Goal: Transaction & Acquisition: Purchase product/service

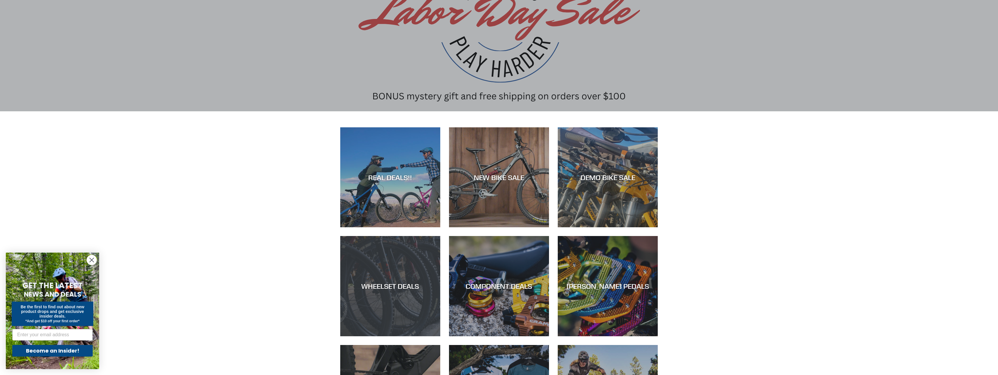
scroll to position [99, 0]
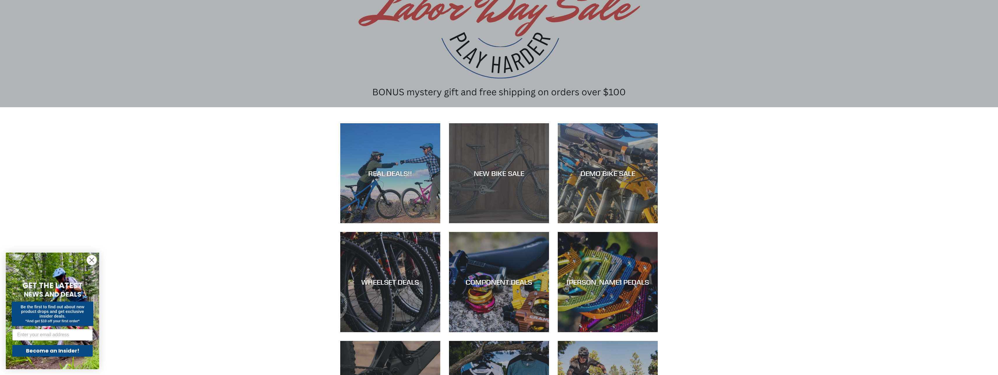
click at [498, 223] on div "NEW BIKE SALE" at bounding box center [499, 223] width 100 height 0
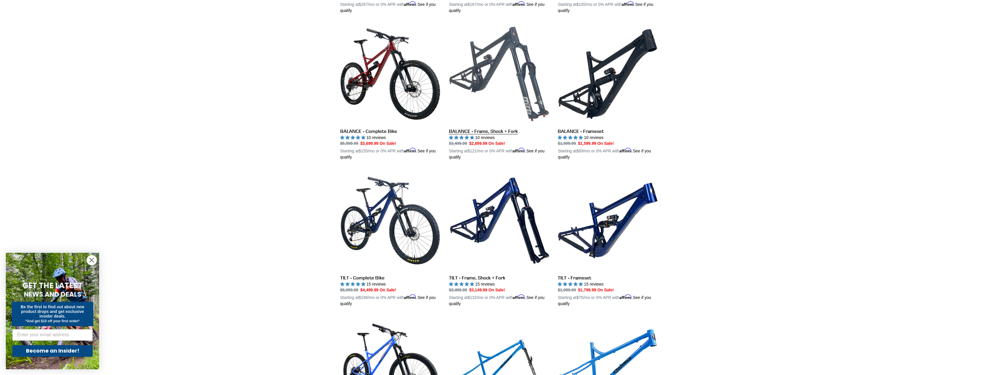
scroll to position [595, 0]
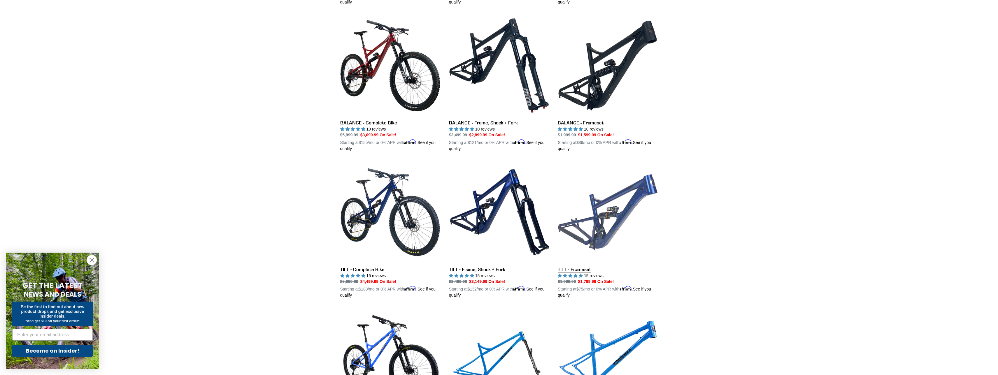
click at [578, 267] on link "TILT - Frameset" at bounding box center [608, 230] width 100 height 136
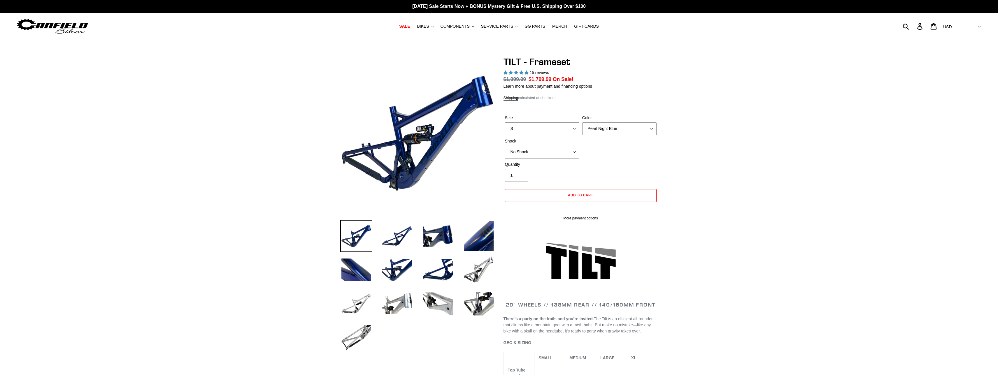
select select "highest-rating"
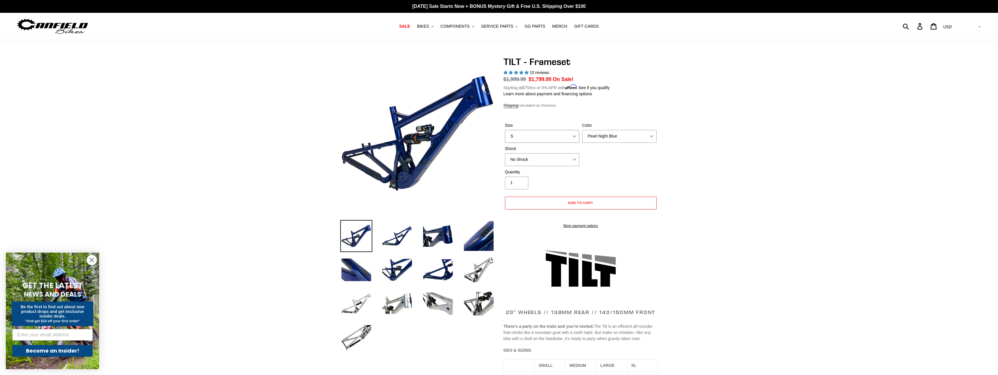
click at [505, 130] on select "S M L XL" at bounding box center [542, 136] width 74 height 13
select select "XL"
click option "XL" at bounding box center [0, 0] width 0 height 0
click at [582, 130] on select "Pearl Night Blue Stealth Silver" at bounding box center [619, 136] width 74 height 13
select select "Stealth Silver"
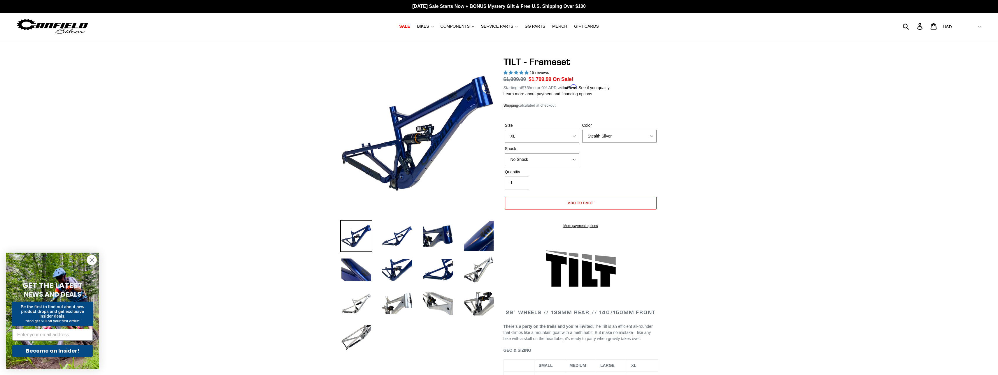
click option "Stealth Silver" at bounding box center [0, 0] width 0 height 0
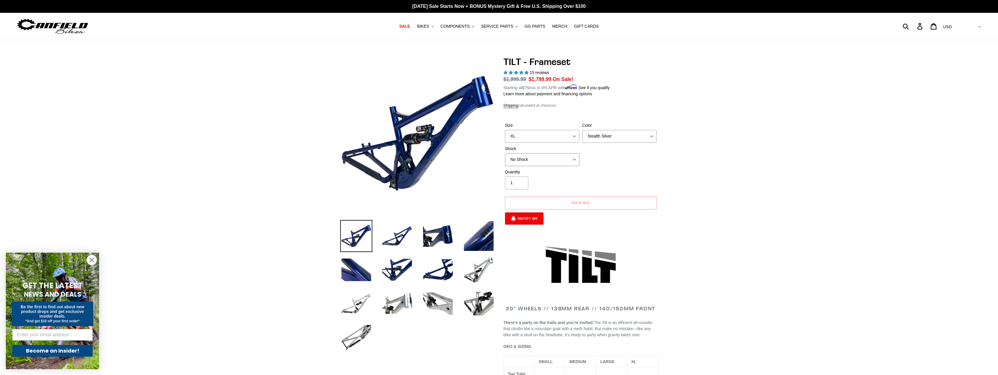
click at [505, 153] on select "No Shock Cane Creek DB Kitsuma Air RockShox Deluxe Ultimate Fox FLOAT X EXT Sto…" at bounding box center [542, 159] width 74 height 13
click at [657, 167] on div "Size S M L XL Color Pearl Night Blue Stealth Silver Shock No Shock Cane Creek D…" at bounding box center [580, 145] width 155 height 47
click at [364, 305] on img at bounding box center [356, 304] width 32 height 32
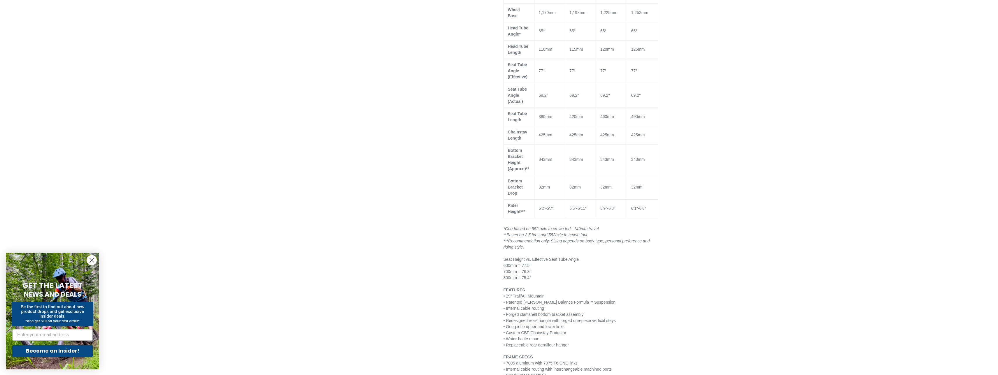
scroll to position [446, 0]
